Goal: Information Seeking & Learning: Compare options

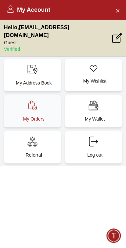
click at [27, 116] on p "My Orders" at bounding box center [33, 119] width 49 height 7
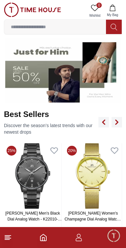
scroll to position [172, 0]
click at [15, 241] on footer at bounding box center [63, 237] width 126 height 21
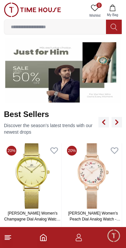
click at [7, 237] on line at bounding box center [7, 237] width 5 height 0
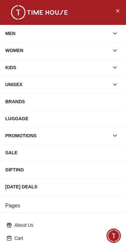
click at [112, 67] on icon "button" at bounding box center [114, 67] width 7 height 7
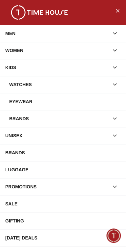
click at [117, 84] on icon "button" at bounding box center [114, 84] width 7 height 7
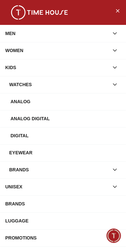
click at [92, 120] on div "Analog Digital" at bounding box center [65, 119] width 110 height 12
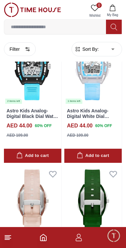
scroll to position [708, 0]
click at [96, 90] on img at bounding box center [92, 68] width 57 height 71
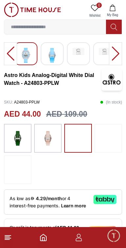
scroll to position [102, 0]
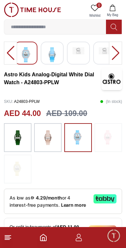
click at [48, 146] on img at bounding box center [48, 138] width 16 height 22
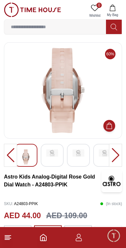
click at [118, 159] on div at bounding box center [115, 155] width 13 height 23
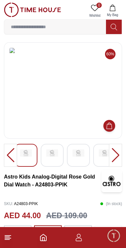
click at [117, 154] on div at bounding box center [115, 155] width 13 height 23
click at [116, 156] on div at bounding box center [115, 155] width 13 height 23
click at [116, 153] on div at bounding box center [115, 155] width 13 height 23
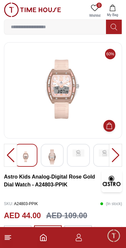
click at [118, 149] on div at bounding box center [115, 155] width 13 height 23
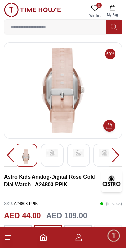
click at [117, 154] on div at bounding box center [115, 155] width 13 height 23
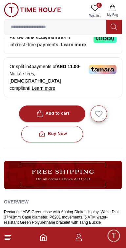
scroll to position [259, 0]
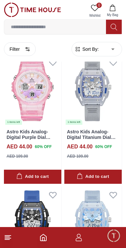
scroll to position [423, 0]
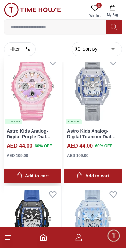
click at [12, 91] on img at bounding box center [32, 88] width 57 height 71
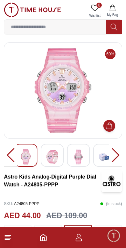
click at [116, 155] on div at bounding box center [115, 155] width 13 height 23
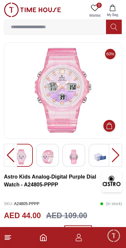
click at [115, 154] on div at bounding box center [115, 155] width 13 height 23
click at [117, 152] on div at bounding box center [115, 155] width 13 height 23
click at [116, 155] on div at bounding box center [115, 155] width 13 height 23
click at [51, 157] on img at bounding box center [48, 157] width 12 height 15
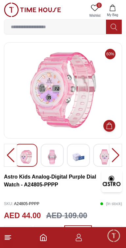
click at [108, 158] on img at bounding box center [105, 157] width 12 height 15
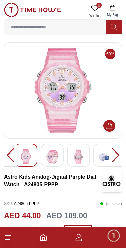
click at [61, 146] on div at bounding box center [52, 155] width 23 height 23
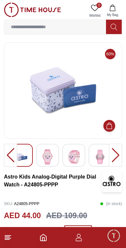
click at [121, 153] on div at bounding box center [115, 155] width 13 height 23
click at [120, 153] on div at bounding box center [115, 155] width 13 height 23
click at [8, 161] on div at bounding box center [10, 155] width 13 height 23
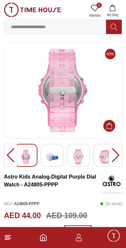
click at [9, 154] on div at bounding box center [10, 155] width 13 height 23
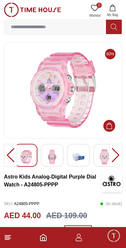
click at [15, 154] on div at bounding box center [10, 155] width 13 height 23
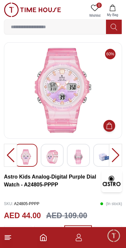
click at [8, 152] on div at bounding box center [10, 155] width 13 height 23
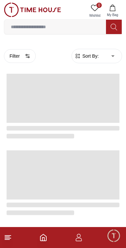
scroll to position [423, 0]
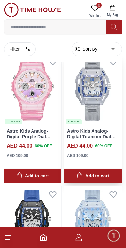
click at [102, 94] on img at bounding box center [92, 88] width 57 height 71
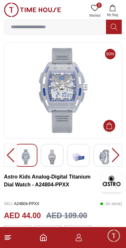
click at [11, 155] on div at bounding box center [10, 155] width 13 height 23
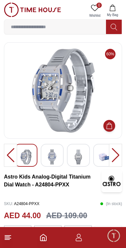
click at [10, 150] on div at bounding box center [10, 155] width 13 height 23
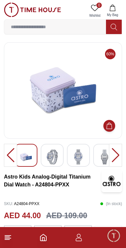
click at [53, 156] on img at bounding box center [52, 157] width 12 height 15
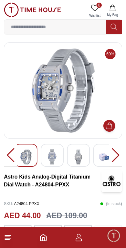
click at [114, 161] on div at bounding box center [115, 155] width 13 height 23
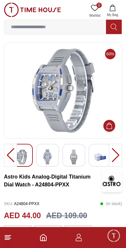
click at [116, 159] on div at bounding box center [115, 155] width 13 height 23
click at [116, 155] on div at bounding box center [115, 155] width 13 height 23
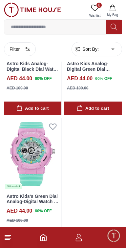
scroll to position [1287, 0]
click at [30, 153] on img at bounding box center [32, 153] width 57 height 71
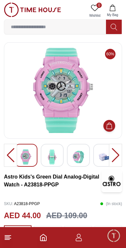
click at [56, 156] on img at bounding box center [52, 157] width 12 height 15
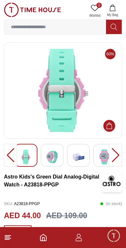
click at [32, 159] on div at bounding box center [25, 155] width 23 height 23
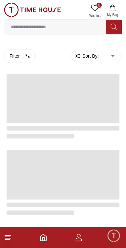
scroll to position [1050, 0]
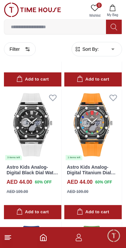
scroll to position [1168, 0]
